Goal: Information Seeking & Learning: Learn about a topic

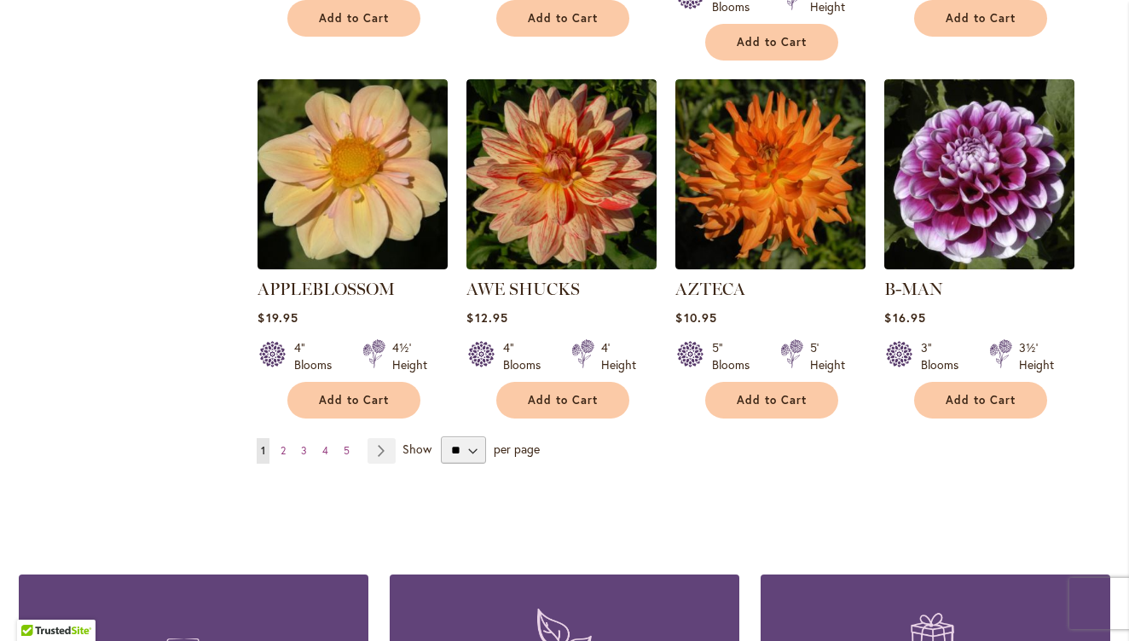
scroll to position [1408, 0]
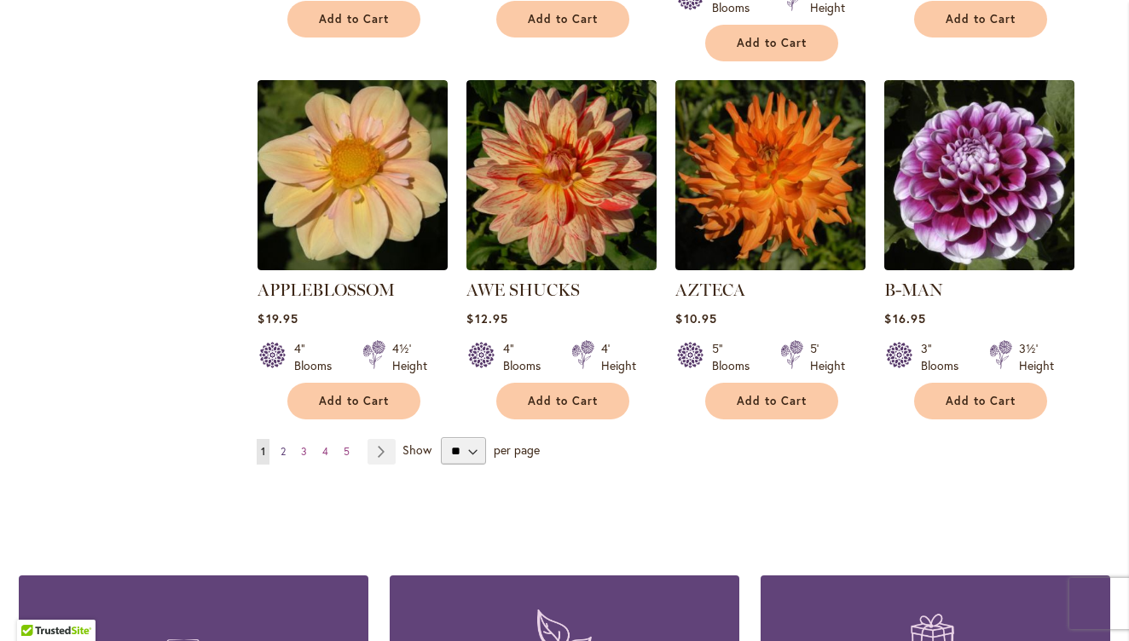
click at [281, 445] on span "2" at bounding box center [283, 451] width 5 height 13
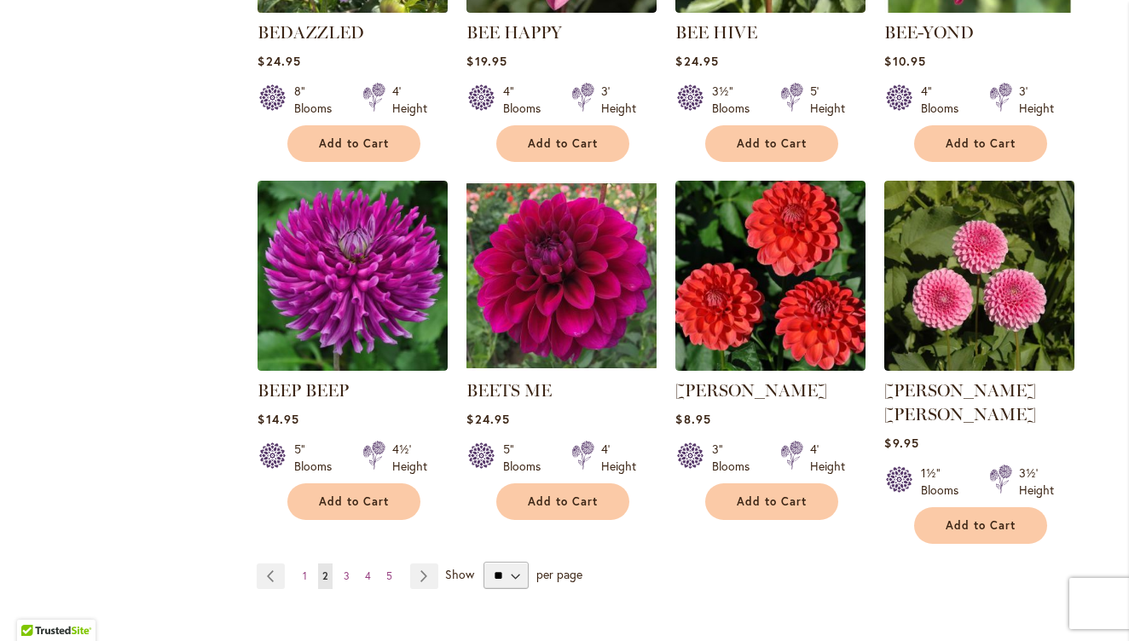
scroll to position [1290, 0]
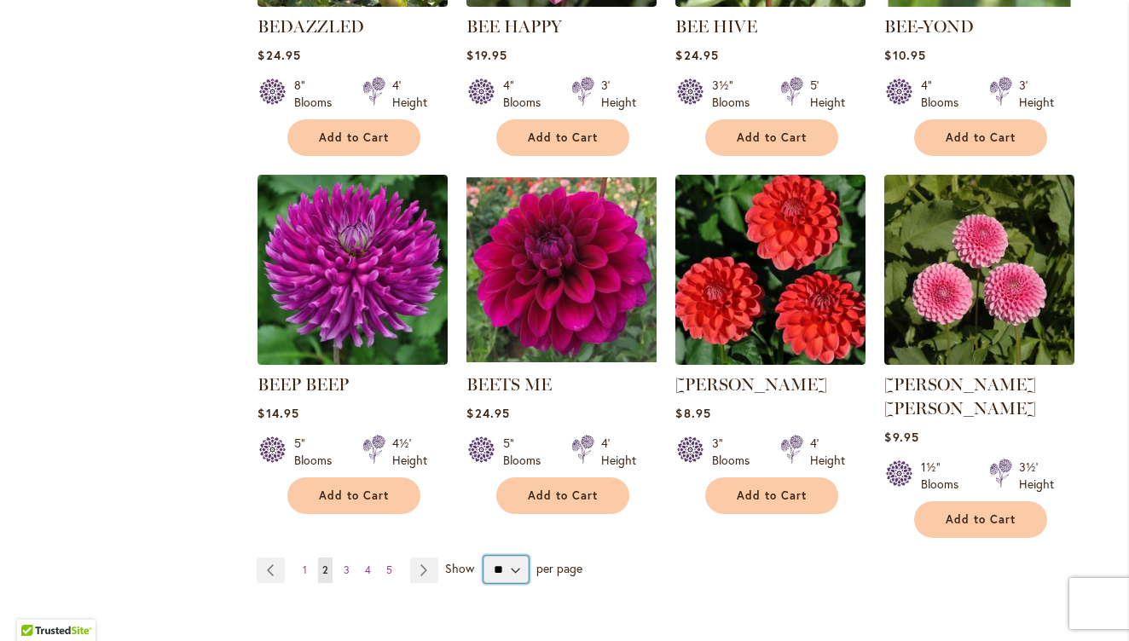
select select "**"
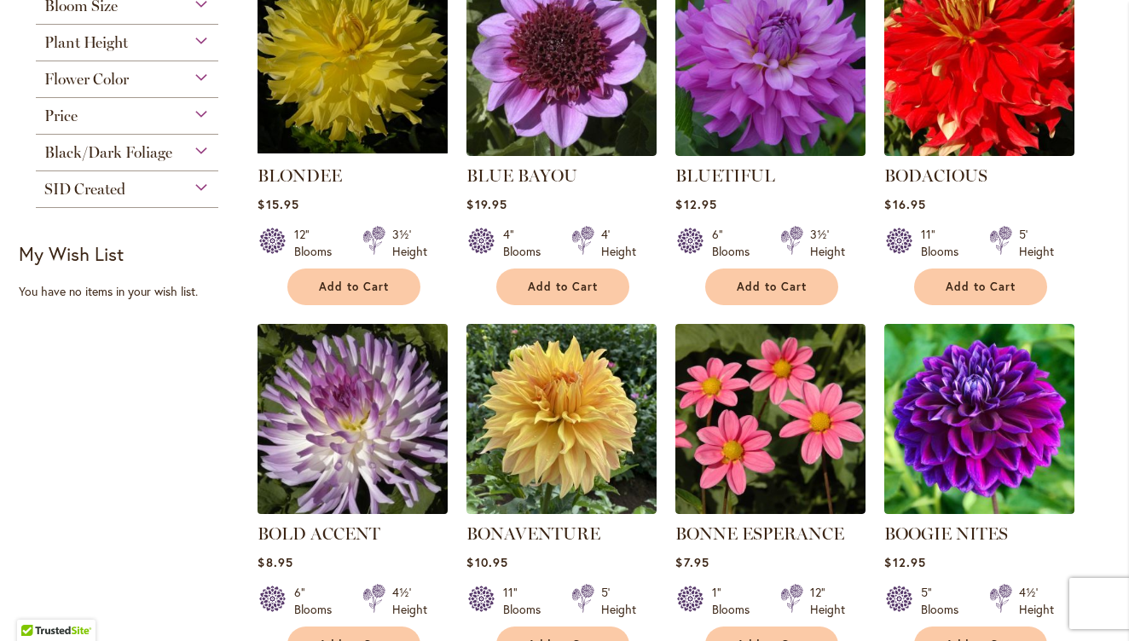
scroll to position [787, 0]
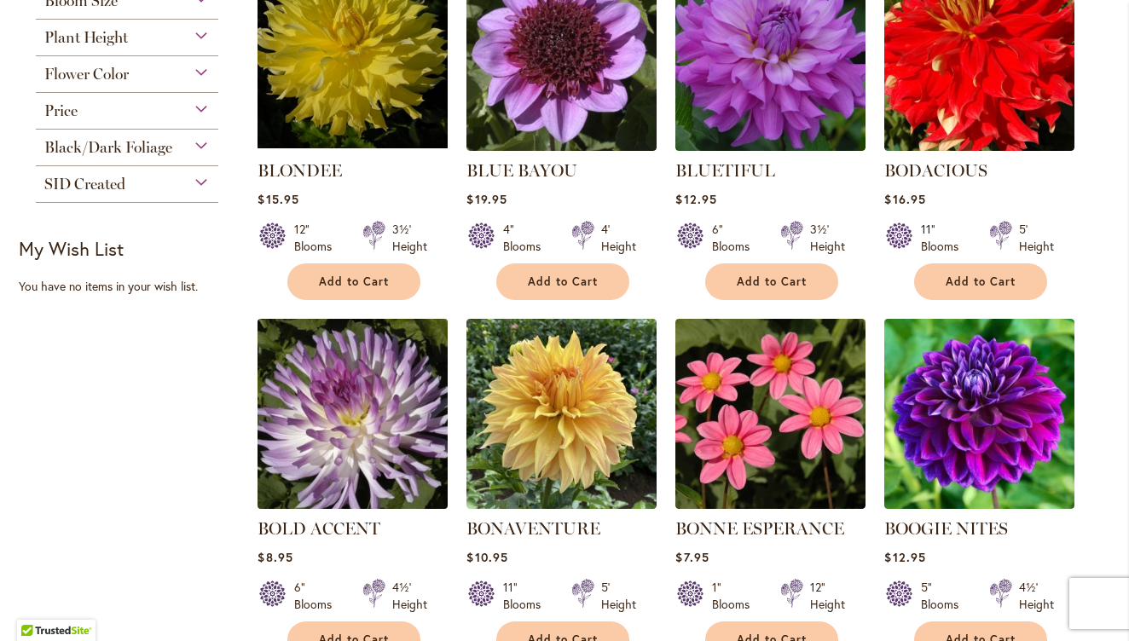
click at [415, 387] on img at bounding box center [353, 414] width 200 height 200
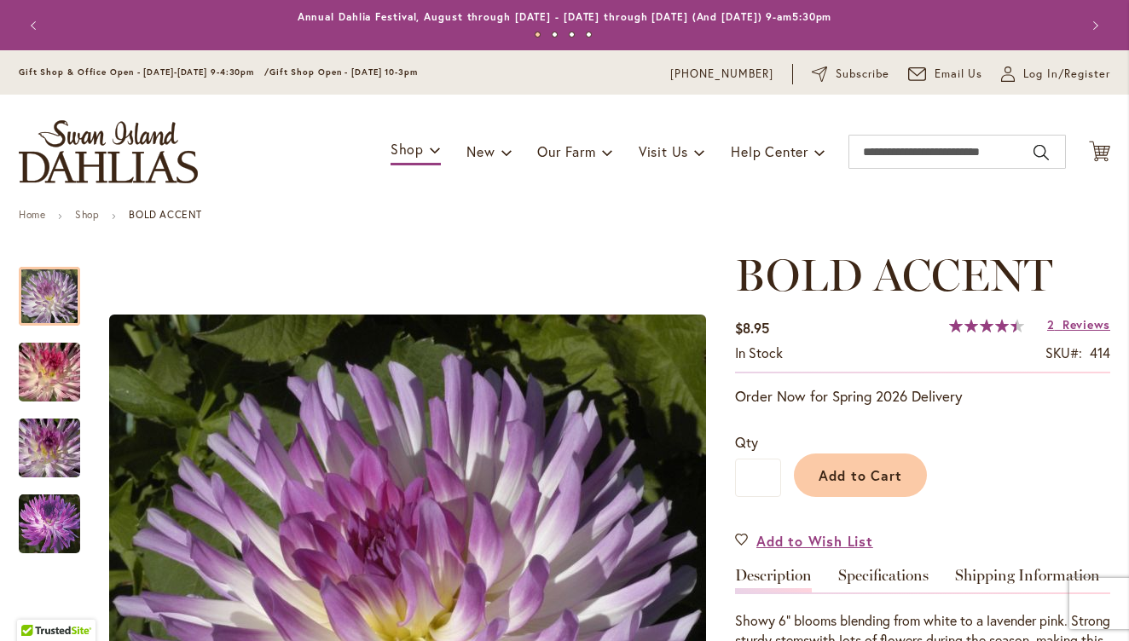
click at [24, 25] on button "Previous" at bounding box center [36, 26] width 34 height 34
click at [28, 22] on button "Previous" at bounding box center [36, 26] width 34 height 34
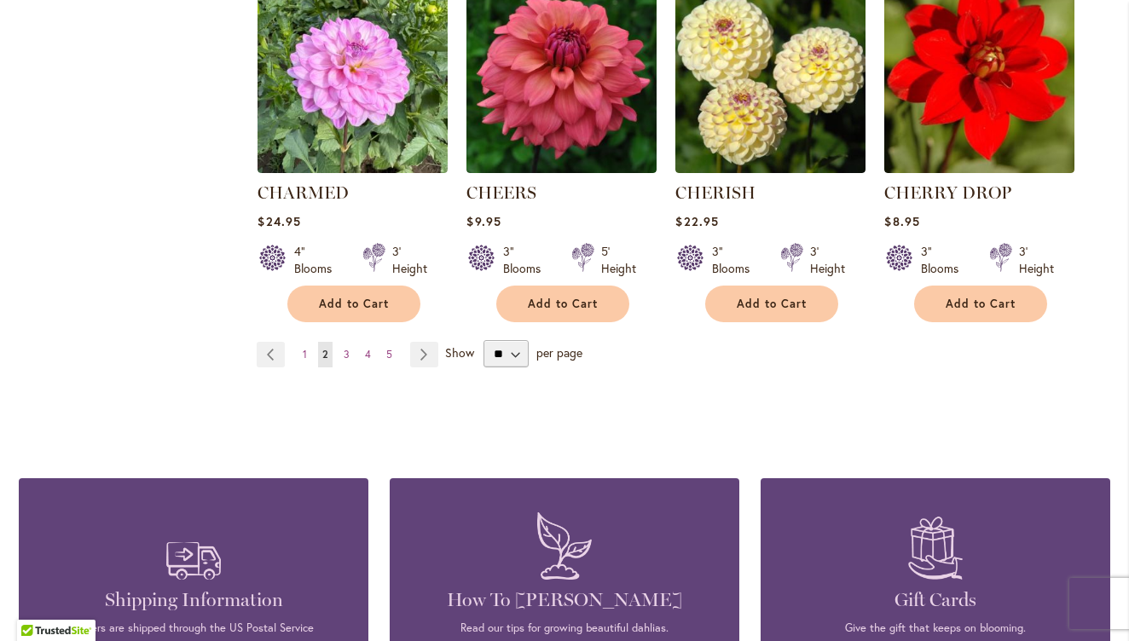
scroll to position [2934, 0]
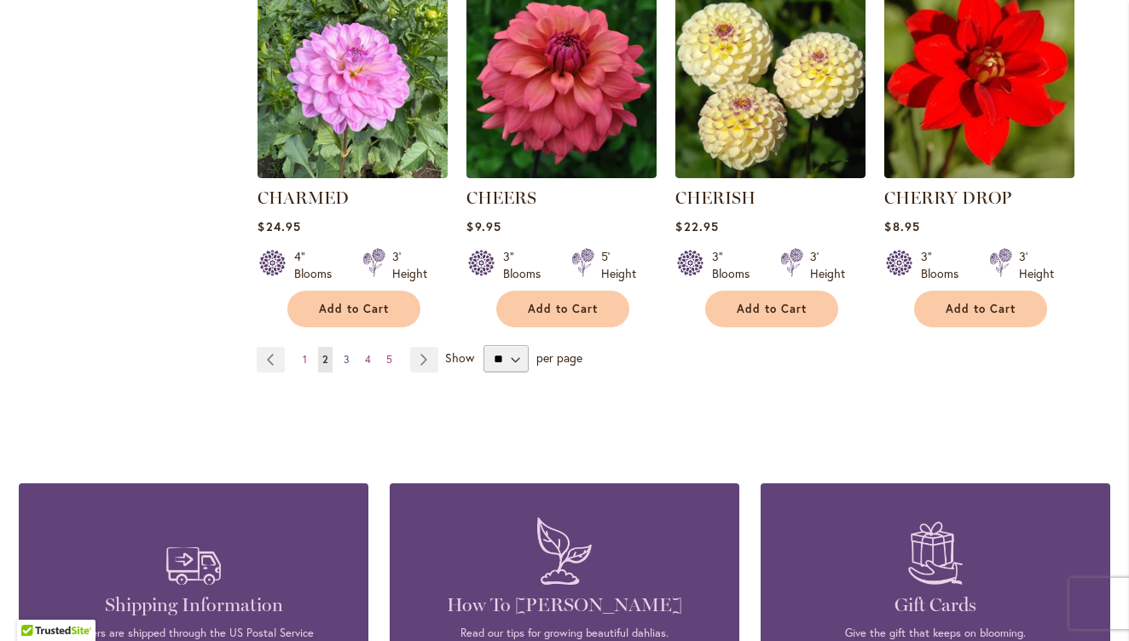
click at [344, 358] on link "Page 3" at bounding box center [347, 360] width 15 height 26
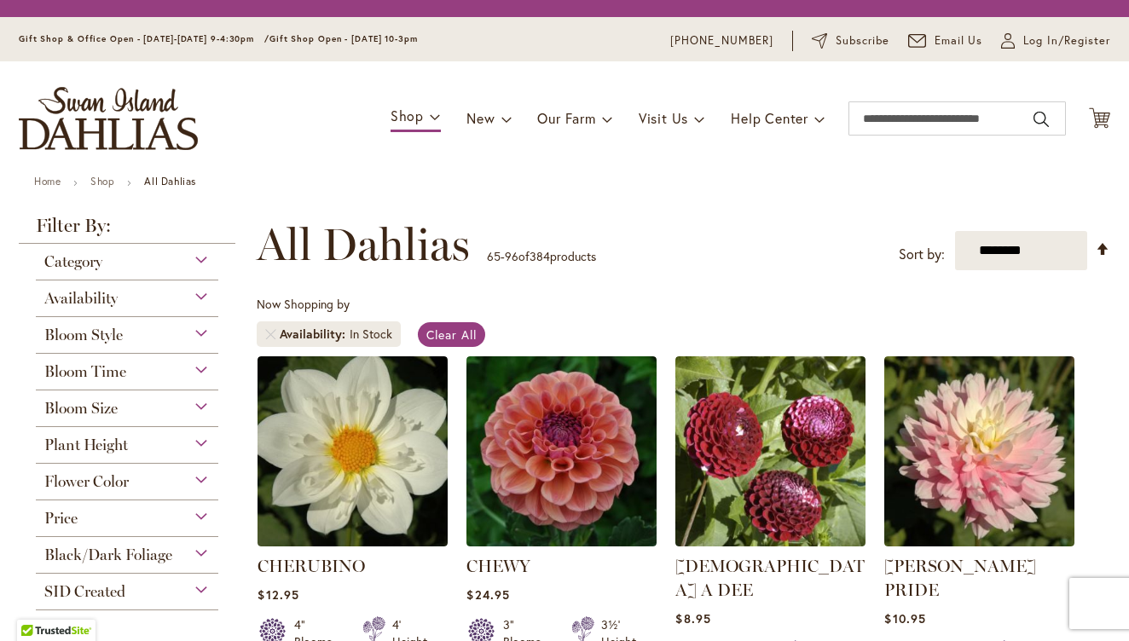
scroll to position [316, 0]
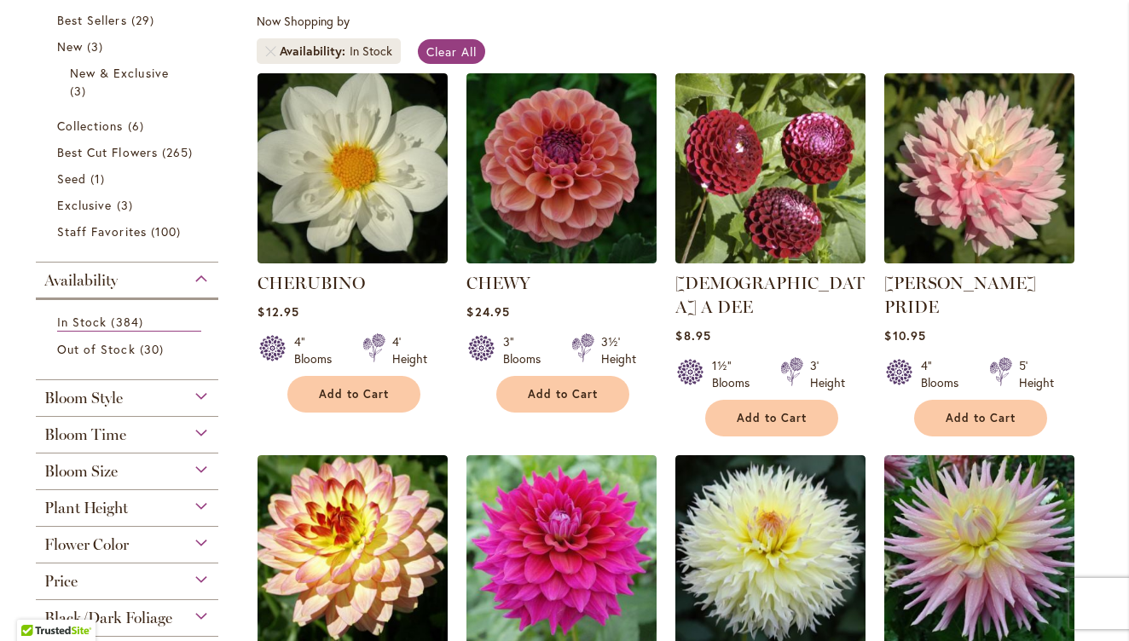
click at [410, 365] on div "4' Height" at bounding box center [409, 351] width 35 height 34
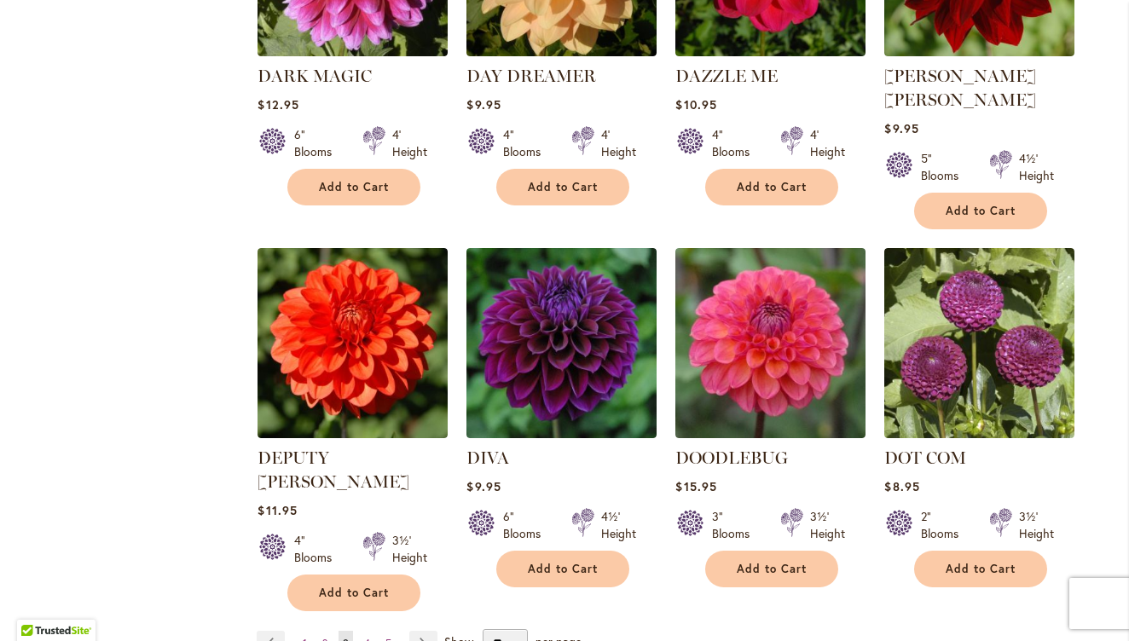
scroll to position [2747, 0]
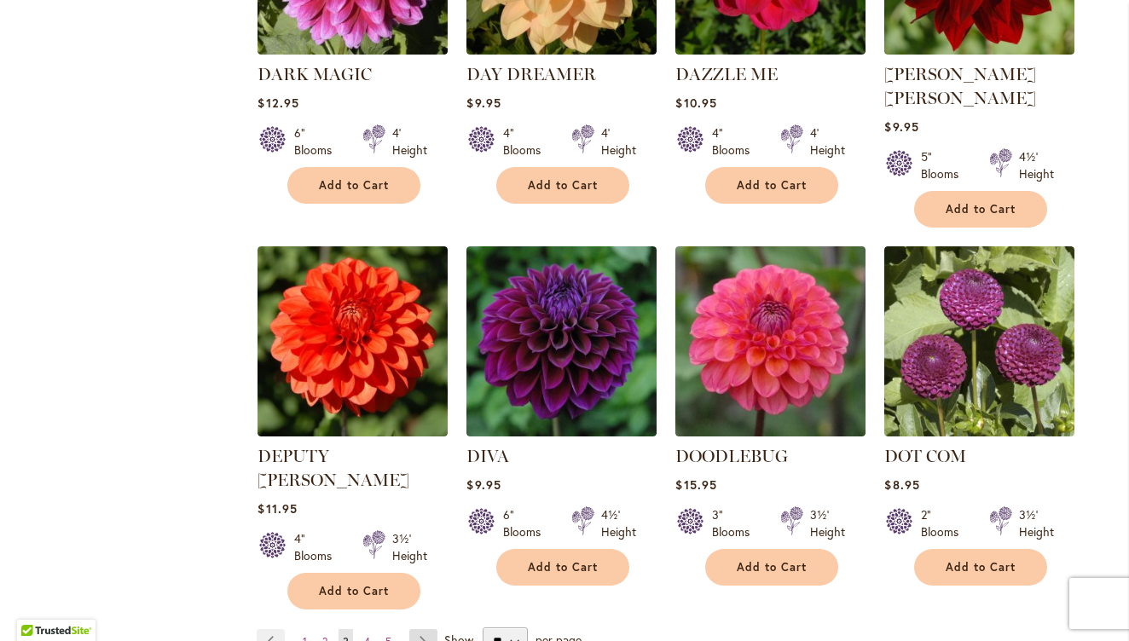
click at [421, 630] on link "Page Next" at bounding box center [423, 643] width 28 height 26
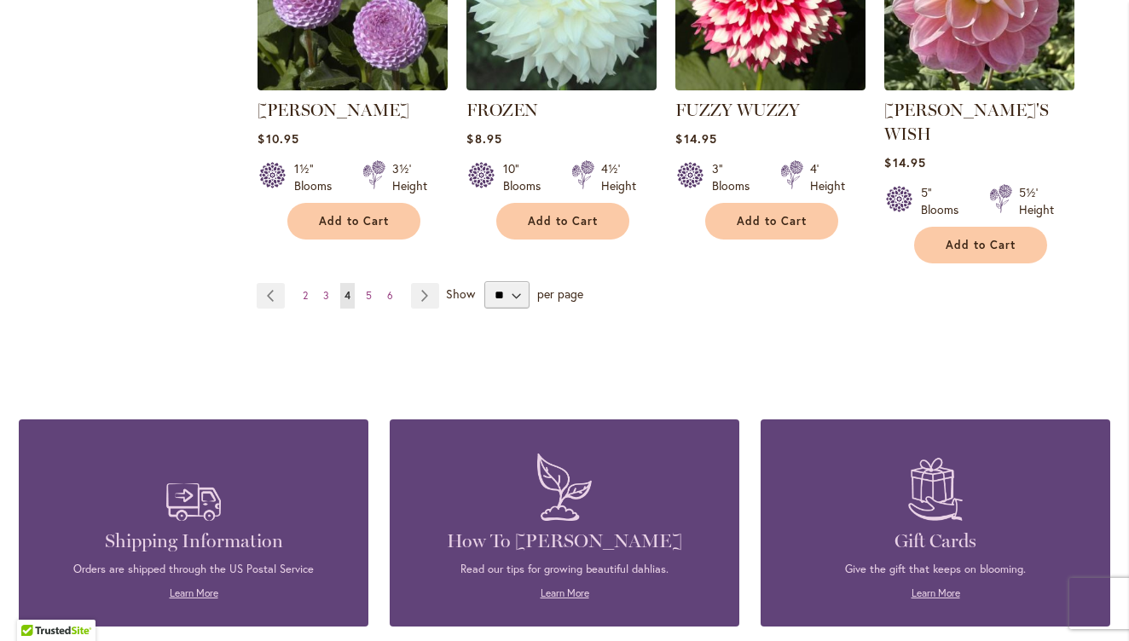
scroll to position [2963, 0]
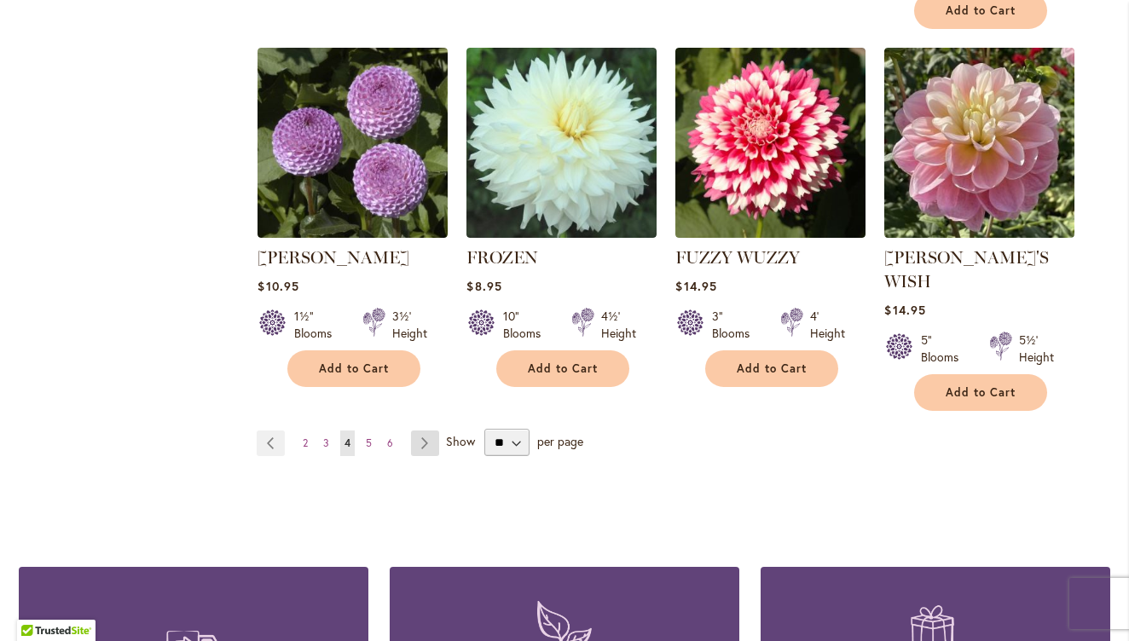
click at [421, 431] on link "Page Next" at bounding box center [425, 444] width 28 height 26
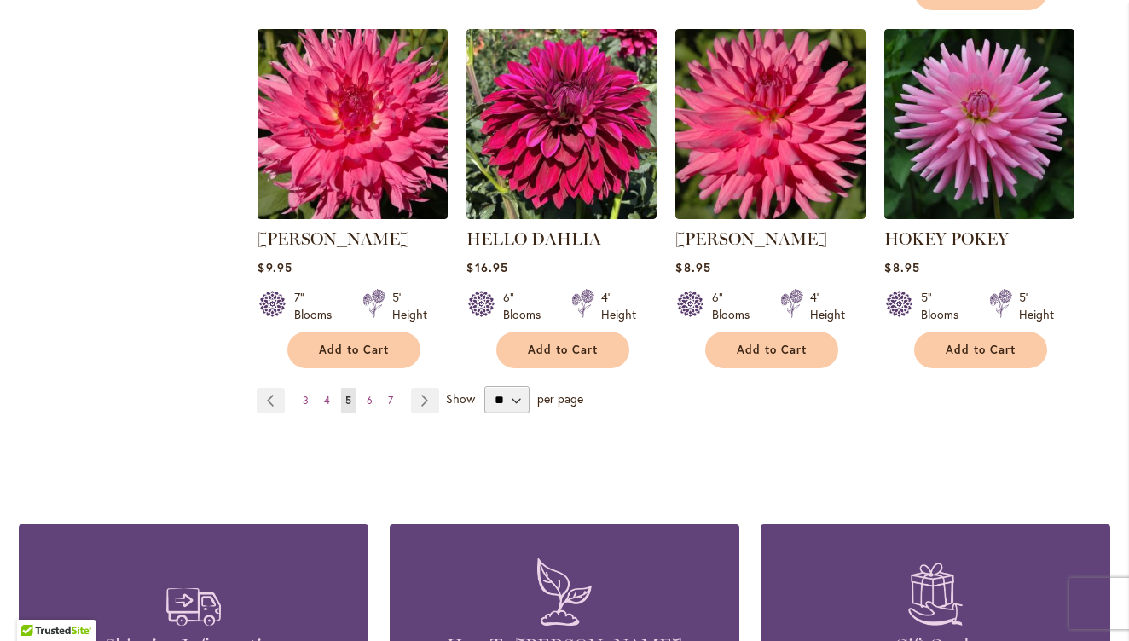
scroll to position [2985, 0]
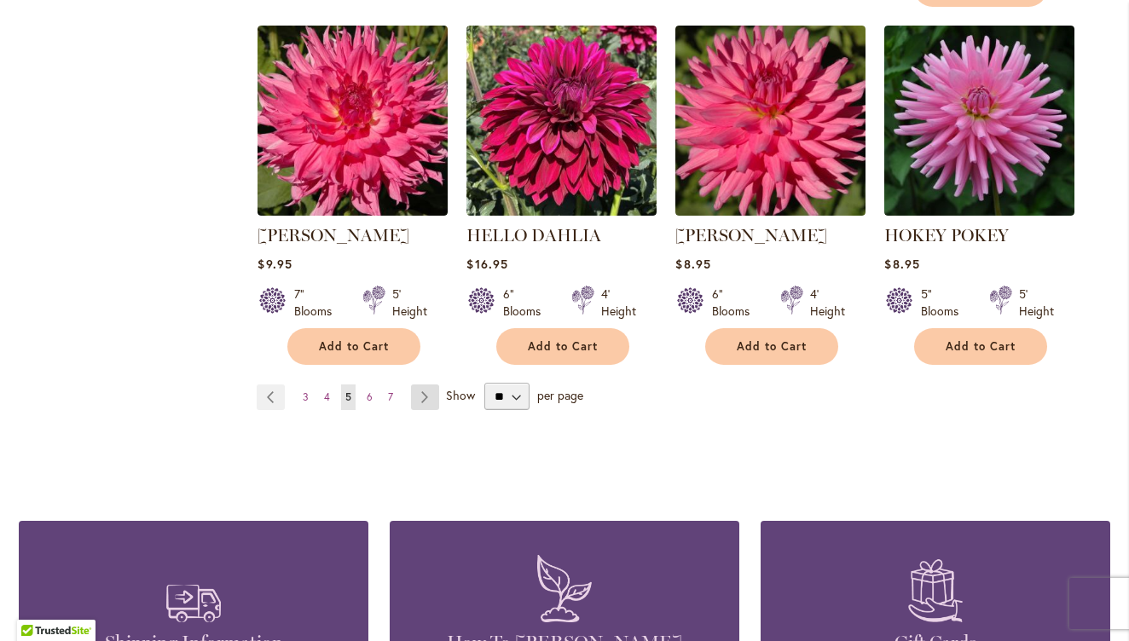
click at [418, 385] on link "Page Next" at bounding box center [425, 398] width 28 height 26
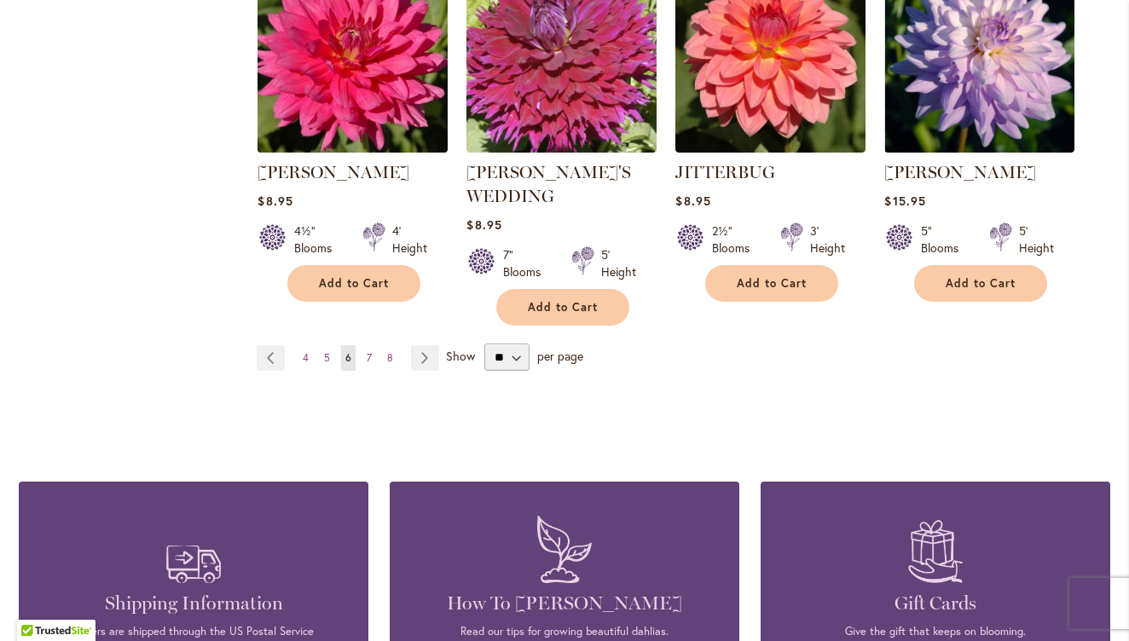
scroll to position [3030, 0]
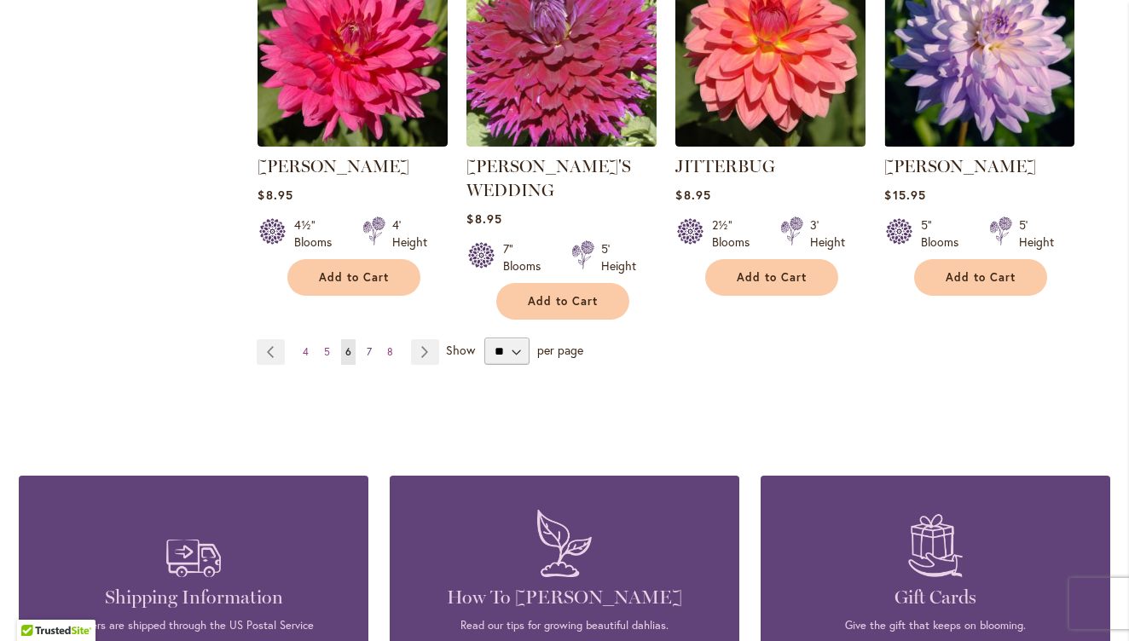
click at [368, 345] on span "7" at bounding box center [369, 351] width 5 height 13
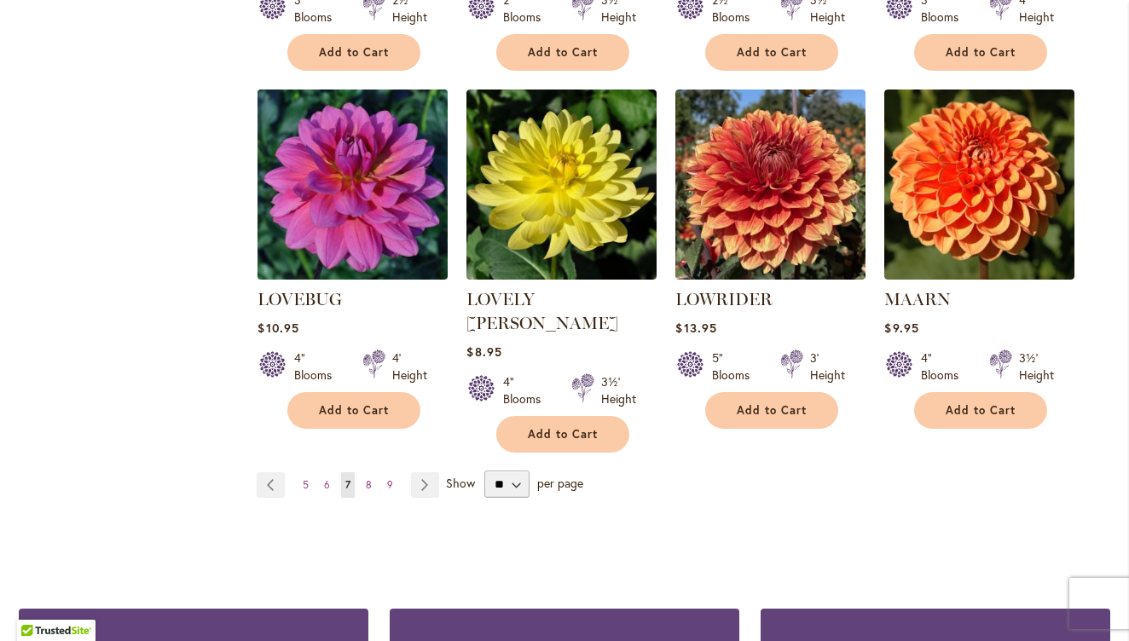
scroll to position [2857, 0]
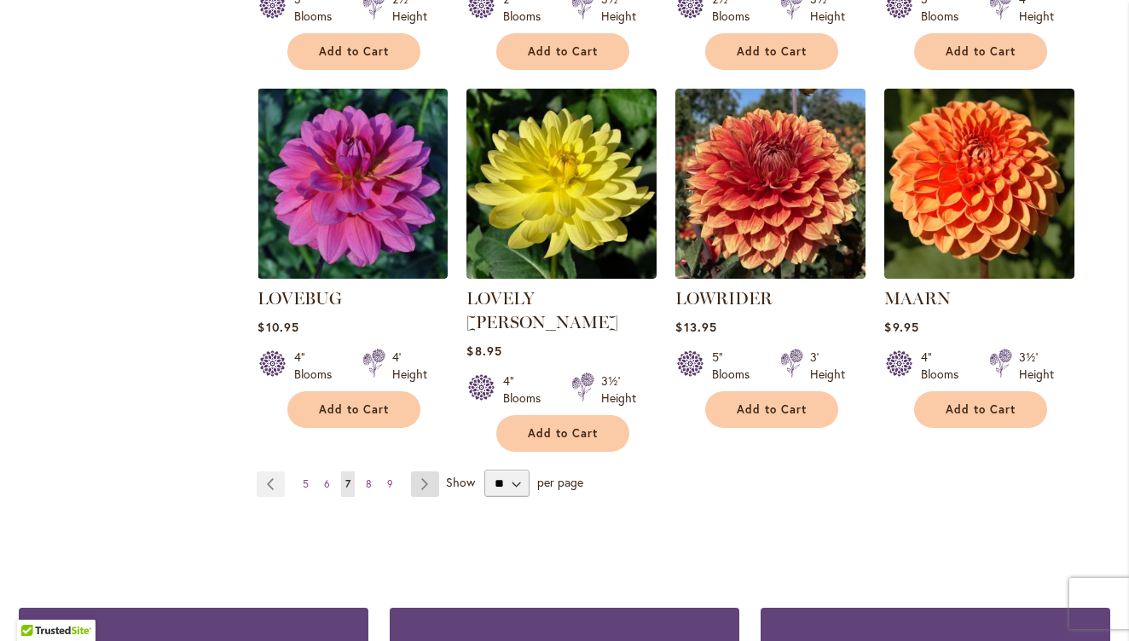
click at [413, 472] on link "Page Next" at bounding box center [425, 485] width 28 height 26
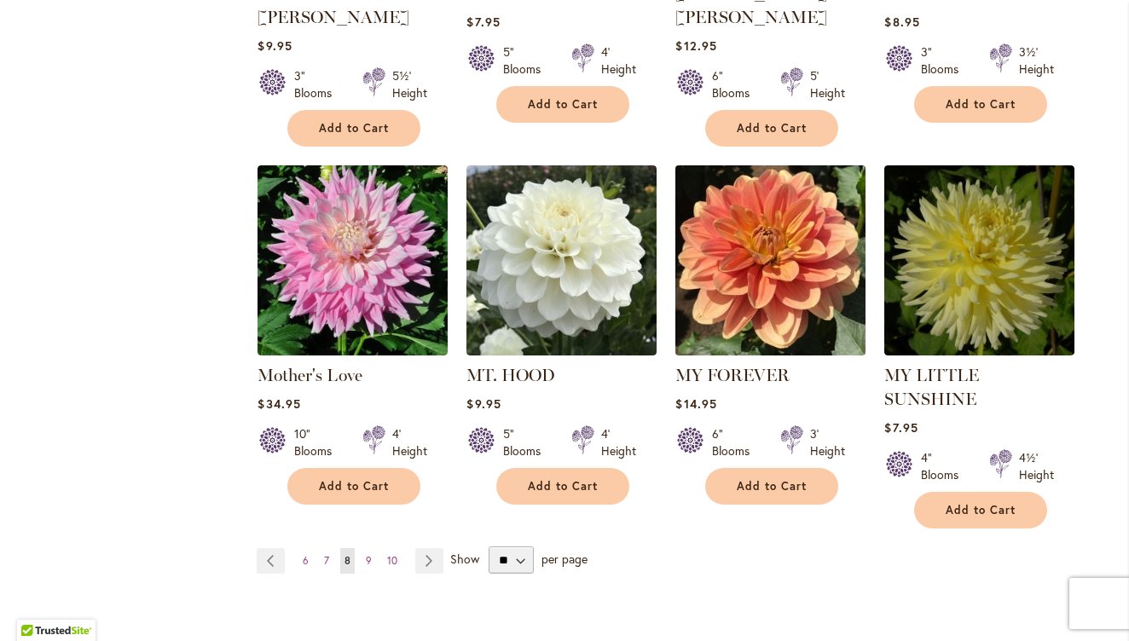
scroll to position [2809, 0]
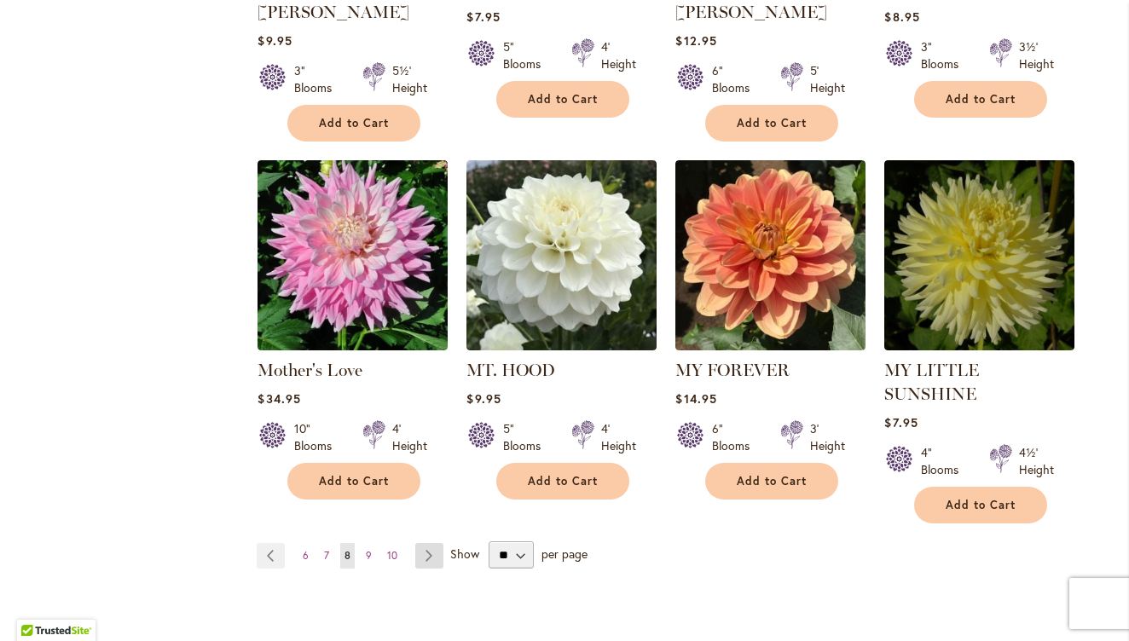
click at [422, 543] on link "Page Next" at bounding box center [429, 556] width 28 height 26
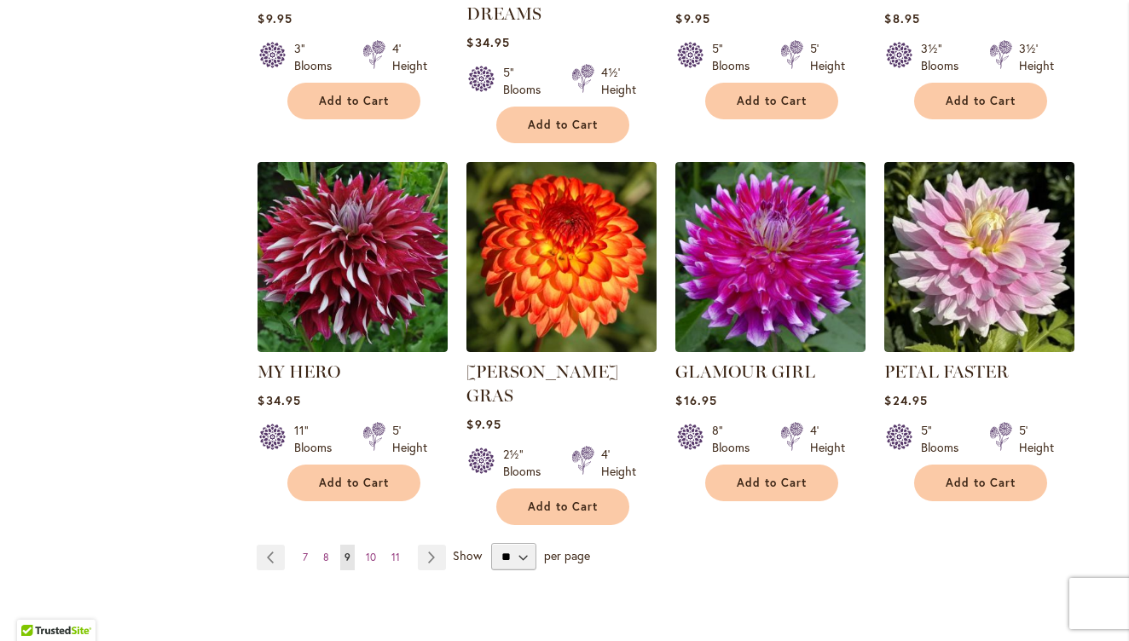
scroll to position [2787, 0]
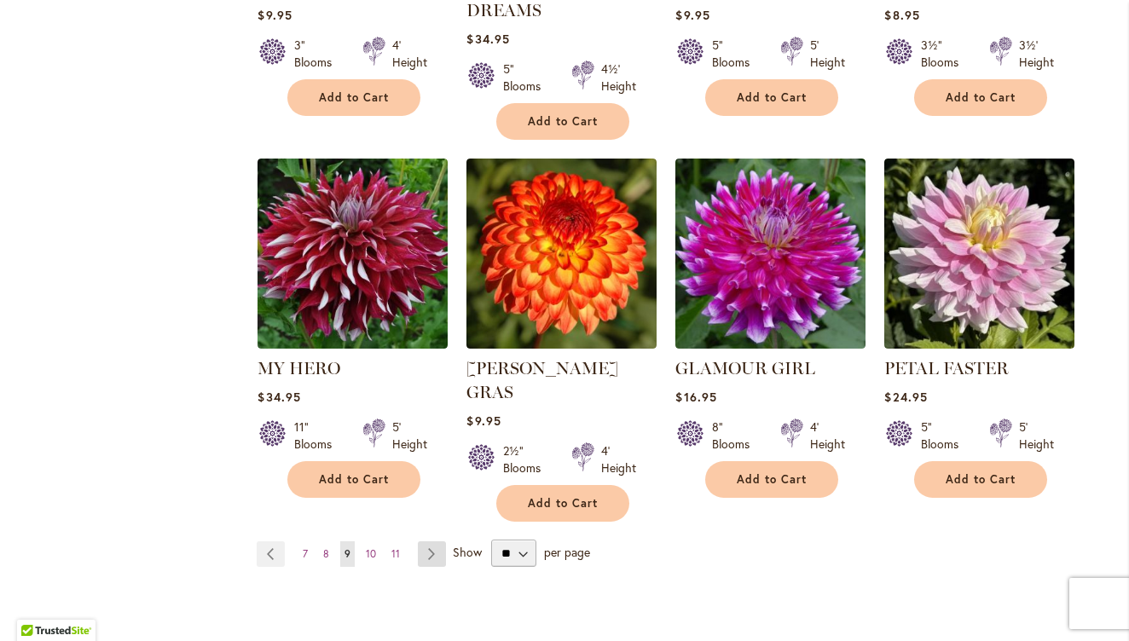
click at [432, 542] on link "Page Next" at bounding box center [432, 555] width 28 height 26
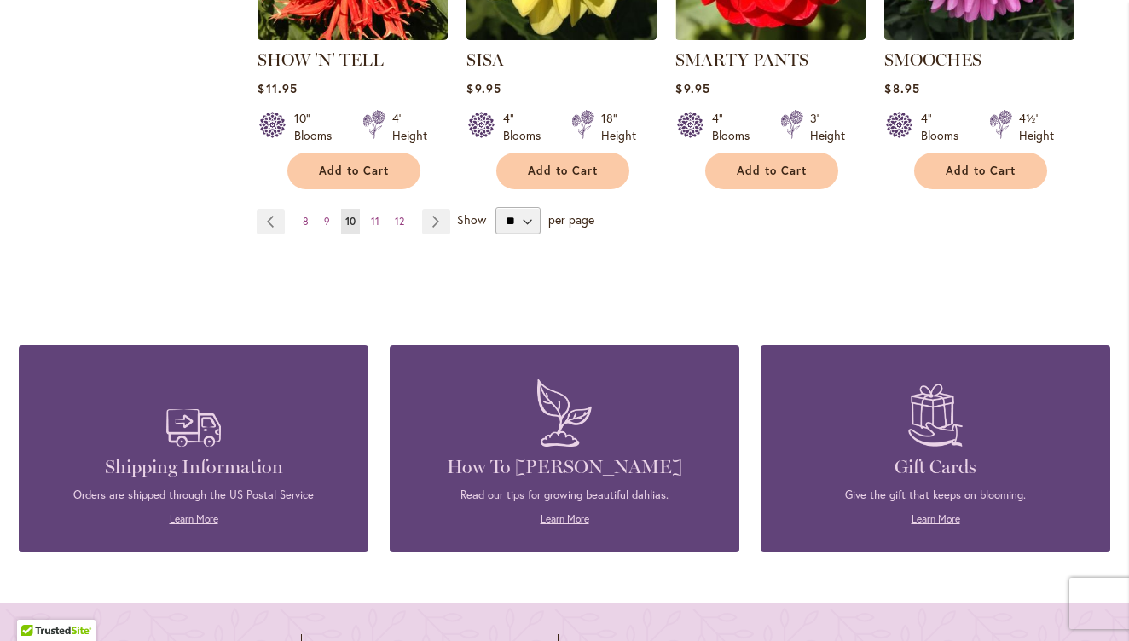
scroll to position [3121, 0]
